Goal: Task Accomplishment & Management: Manage account settings

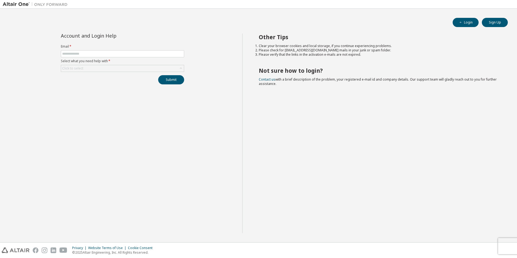
click at [125, 48] on label "Email *" at bounding box center [122, 46] width 123 height 4
click at [124, 52] on input "text" at bounding box center [122, 54] width 121 height 4
type input "**********"
click at [99, 67] on div "Click to select" at bounding box center [122, 68] width 123 height 6
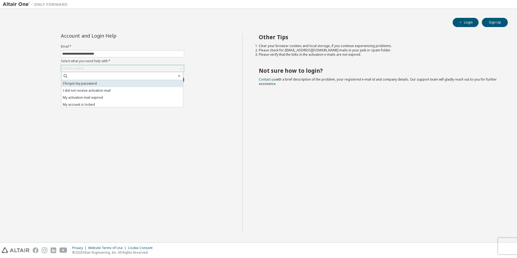
click at [88, 83] on li "I forgot my password" at bounding box center [122, 83] width 122 height 7
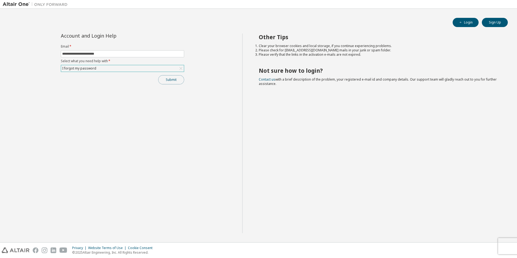
click at [167, 81] on button "Submit" at bounding box center [171, 79] width 26 height 9
